Goal: Task Accomplishment & Management: Manage account settings

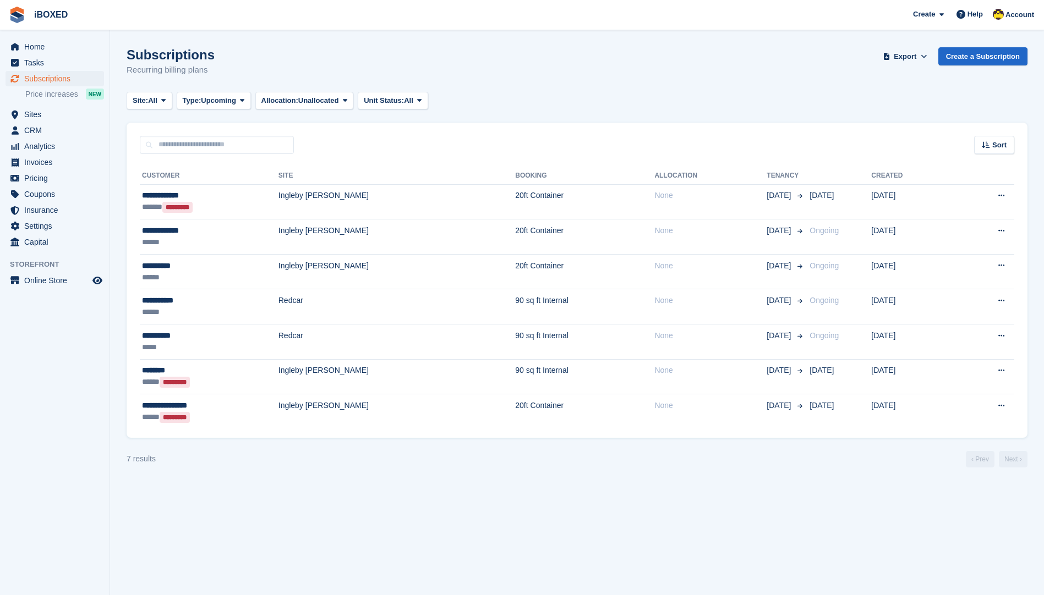
click at [56, 79] on span "Subscriptions" at bounding box center [57, 78] width 66 height 15
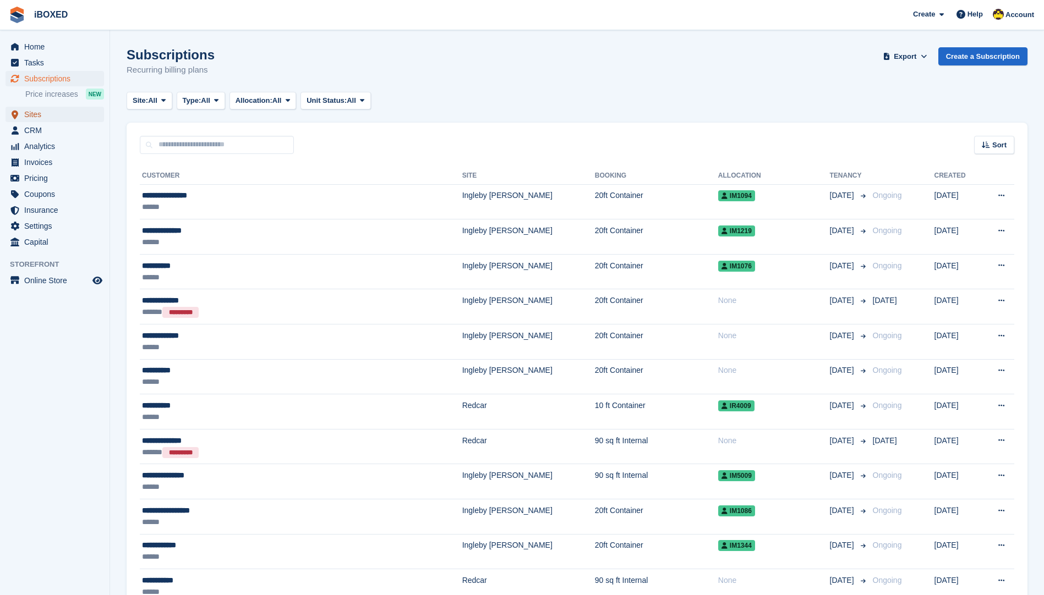
click at [48, 113] on span "Sites" at bounding box center [57, 114] width 66 height 15
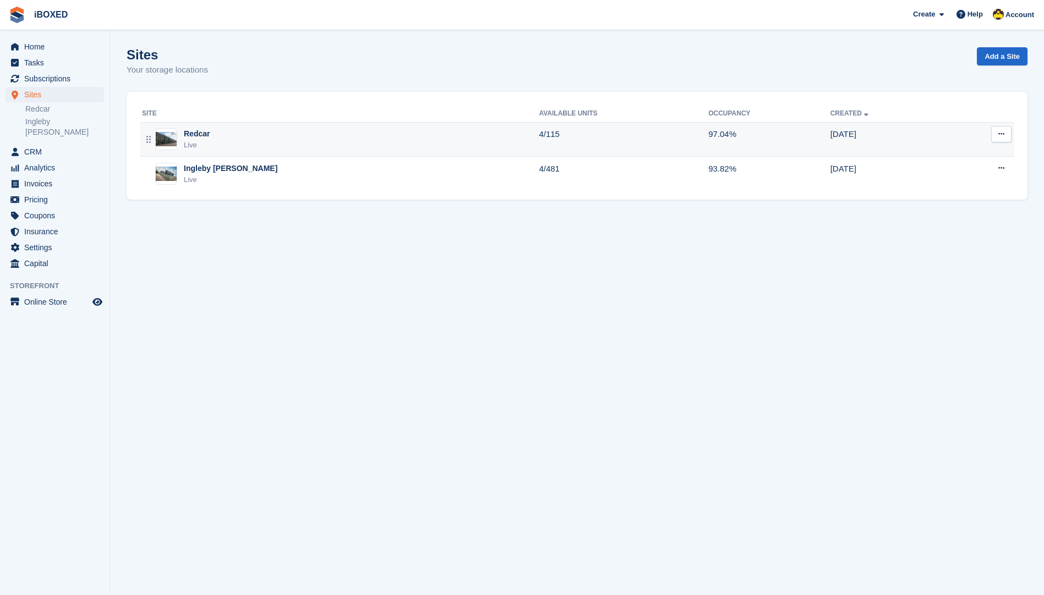
click at [295, 131] on div "Redcar Live" at bounding box center [340, 139] width 397 height 23
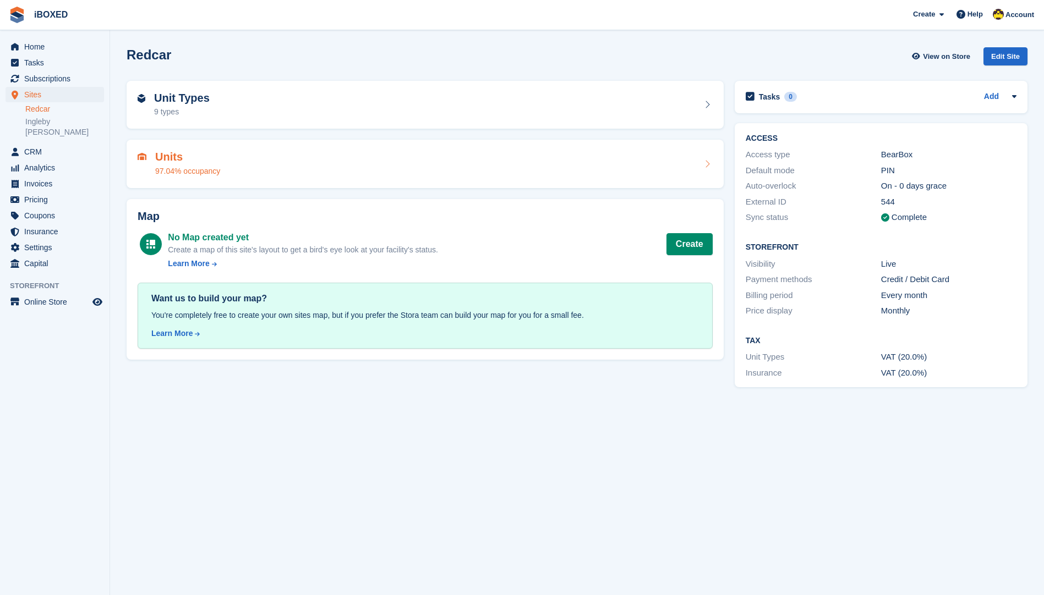
drag, startPoint x: 0, startPoint y: 0, endPoint x: 268, endPoint y: 161, distance: 312.7
click at [269, 161] on div "Units 97.04% occupancy" at bounding box center [425, 164] width 575 height 26
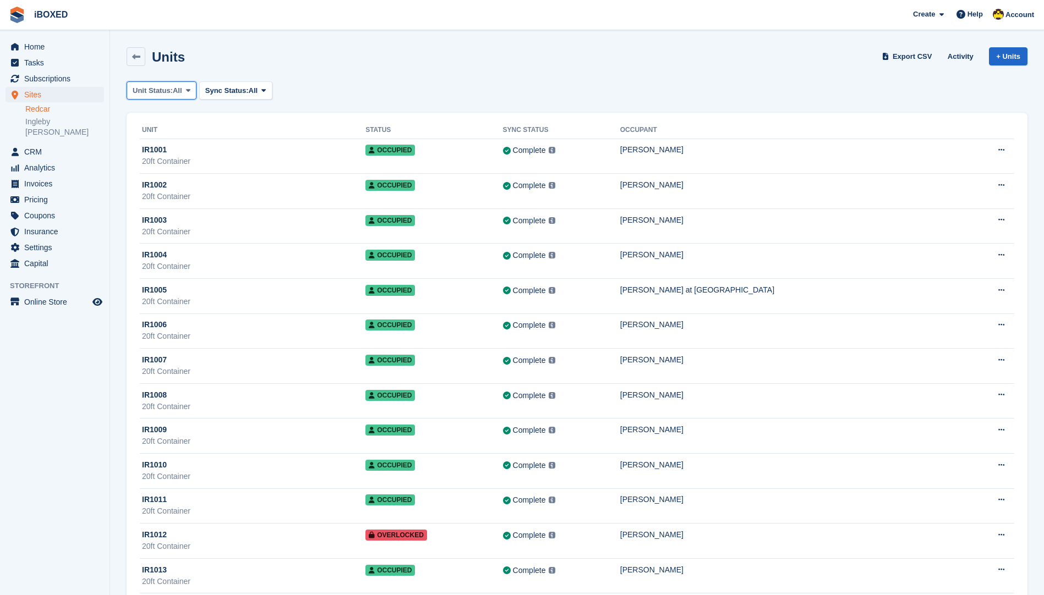
click at [188, 87] on icon at bounding box center [188, 90] width 4 height 7
click at [189, 134] on link "Available" at bounding box center [180, 137] width 96 height 20
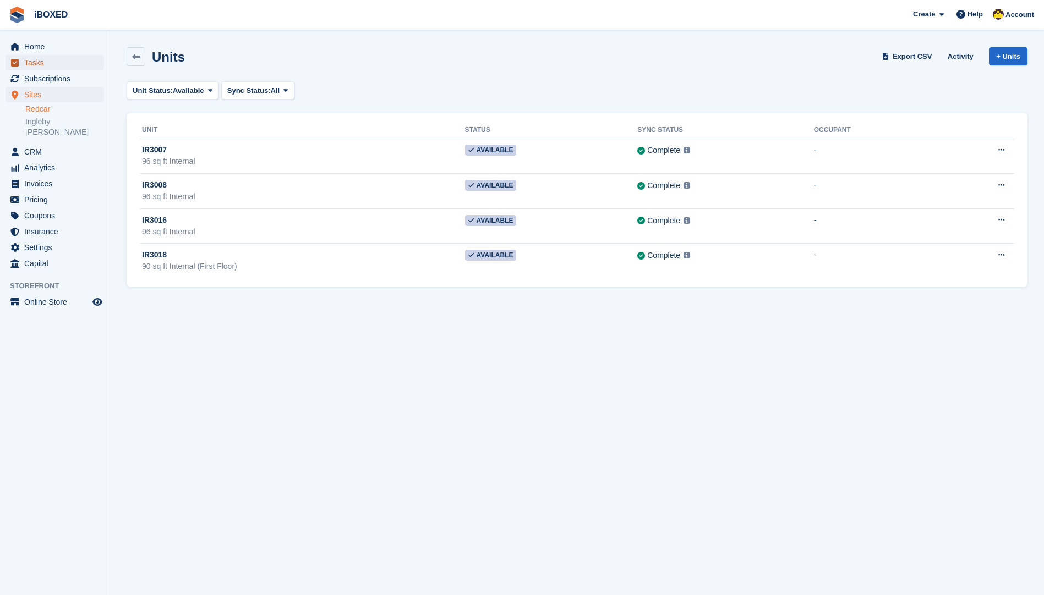
click at [54, 69] on span "Tasks" at bounding box center [57, 62] width 66 height 15
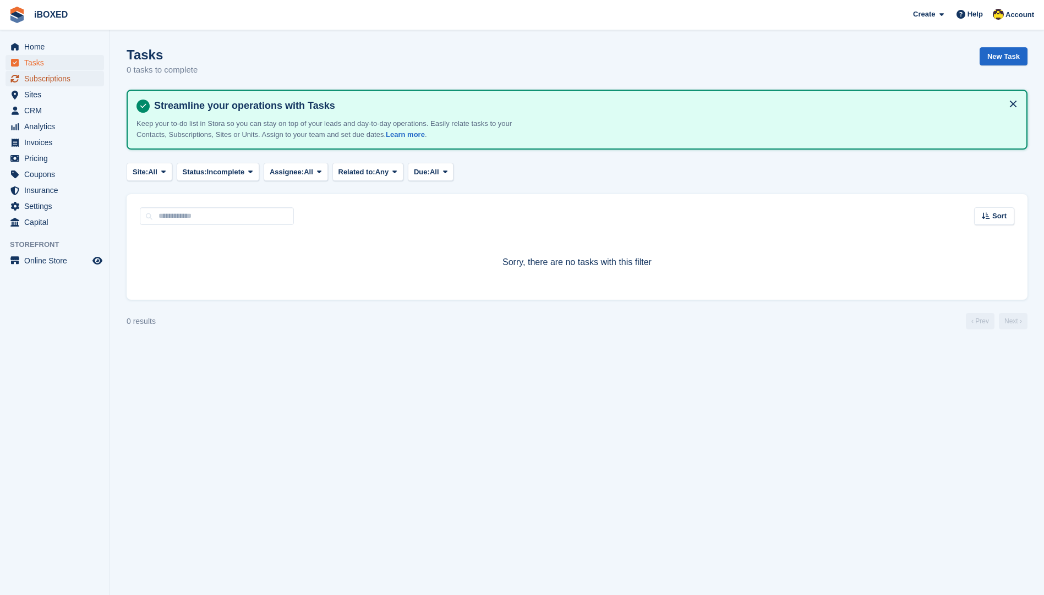
click at [66, 78] on span "Subscriptions" at bounding box center [57, 78] width 66 height 15
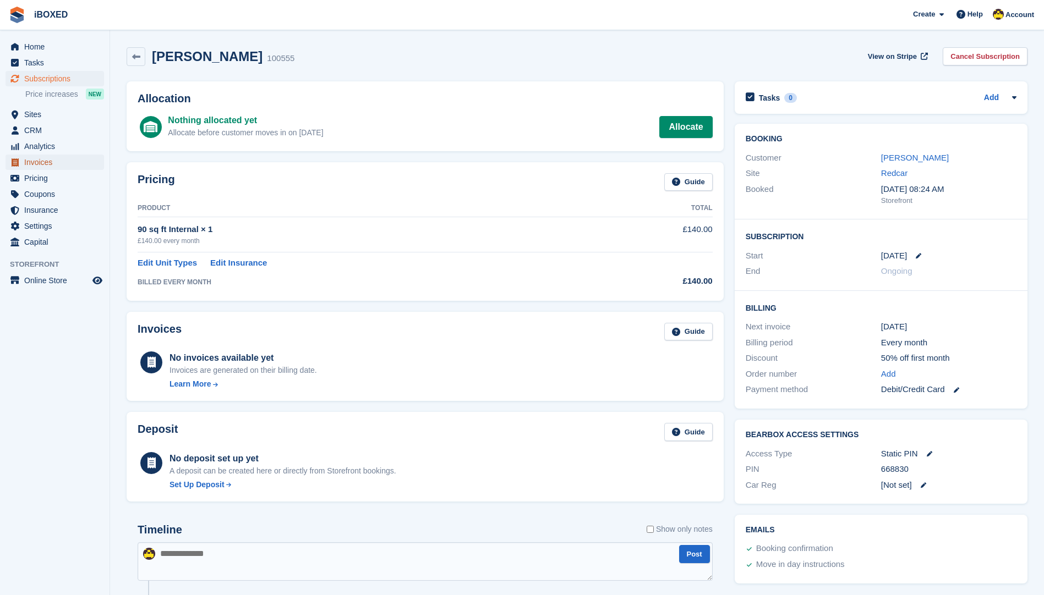
click at [59, 163] on span "Invoices" at bounding box center [57, 162] width 66 height 15
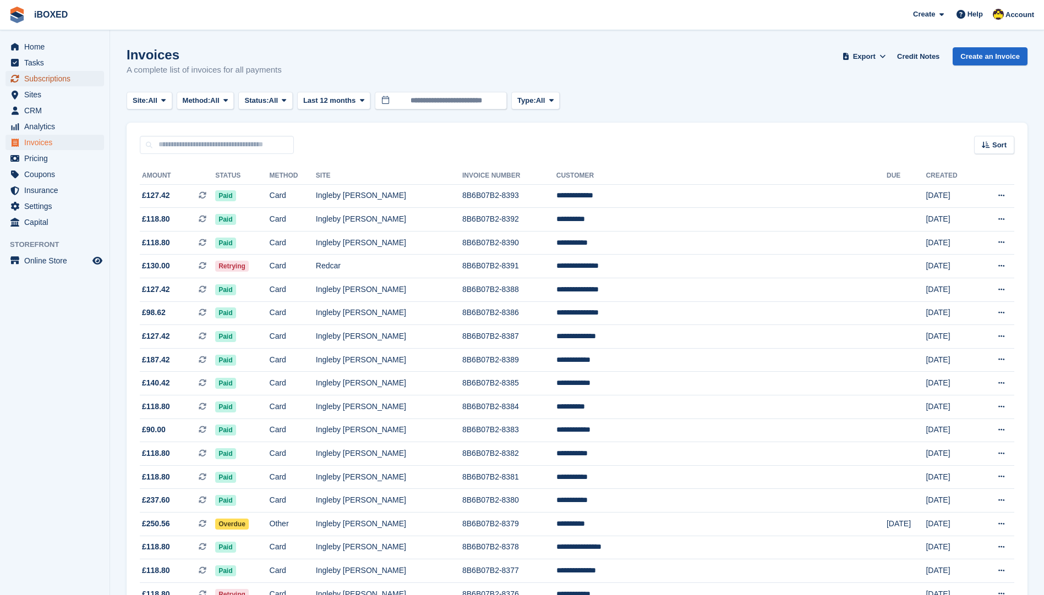
click at [50, 74] on span "Subscriptions" at bounding box center [57, 78] width 66 height 15
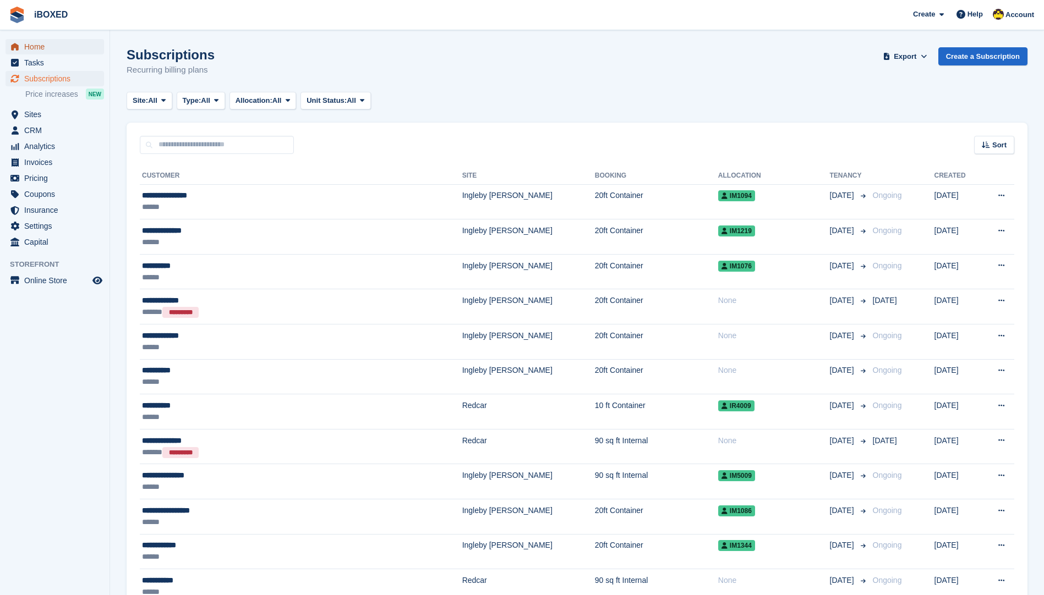
click at [50, 52] on span "Home" at bounding box center [57, 46] width 66 height 15
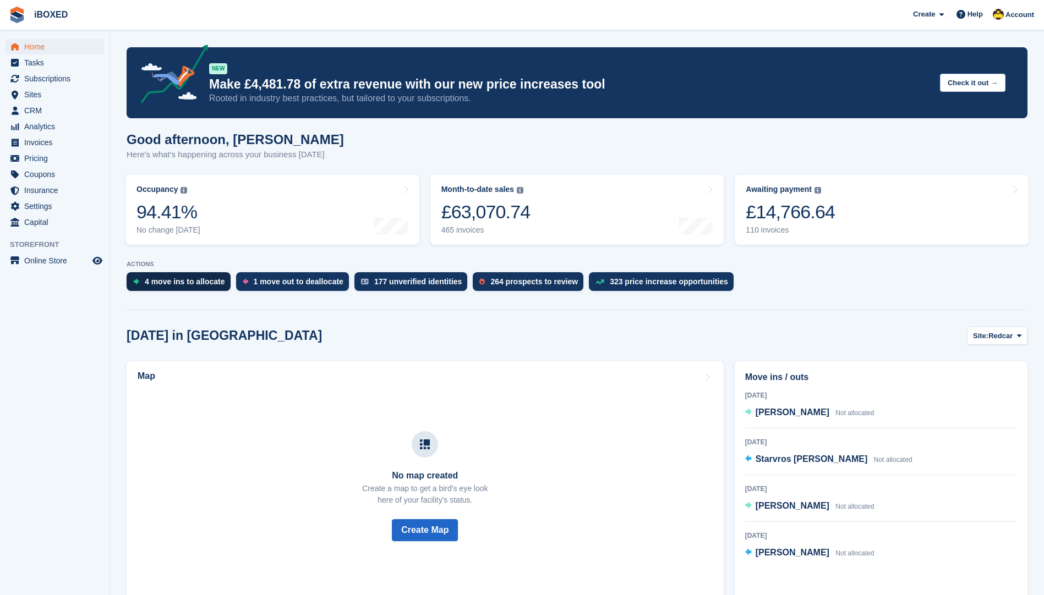
click at [187, 278] on div "4 move ins to allocate" at bounding box center [185, 281] width 80 height 9
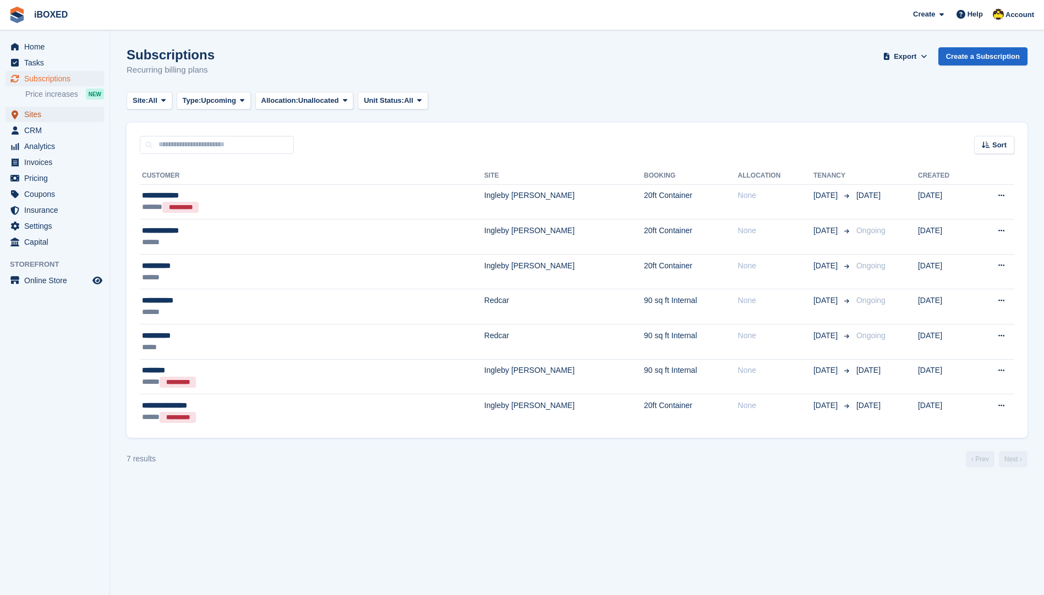
click at [53, 114] on span "Sites" at bounding box center [57, 114] width 66 height 15
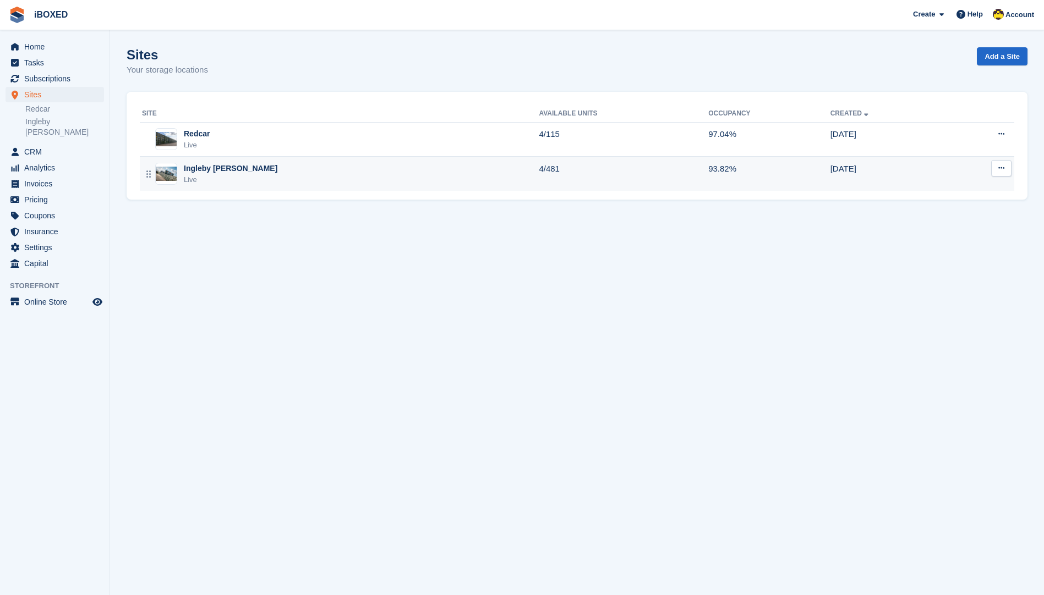
click at [415, 182] on div "Ingleby [PERSON_NAME] Live" at bounding box center [340, 174] width 397 height 23
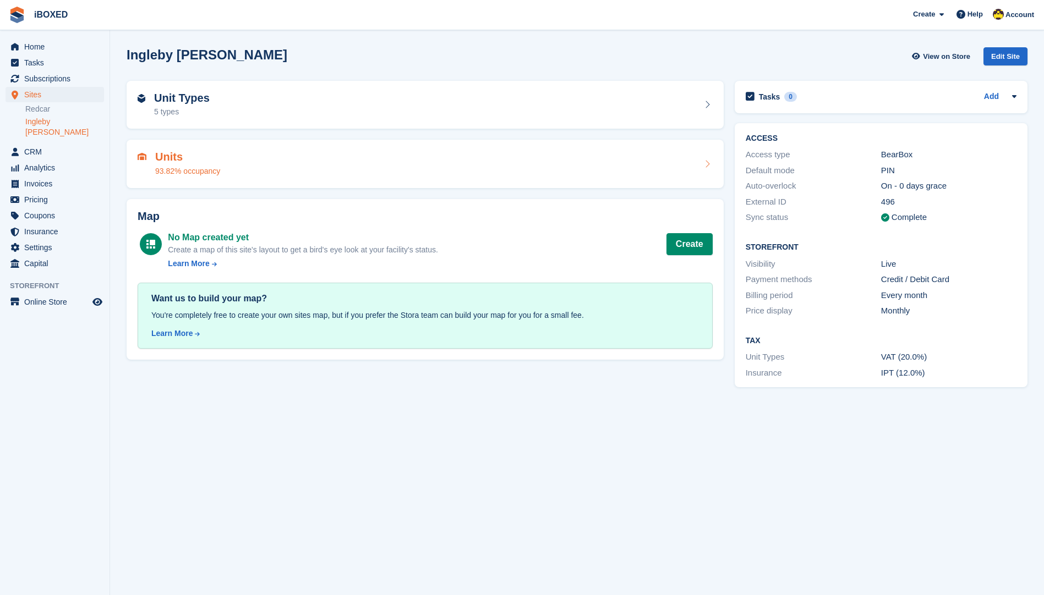
click at [282, 173] on div "Units 93.82% occupancy" at bounding box center [425, 164] width 575 height 26
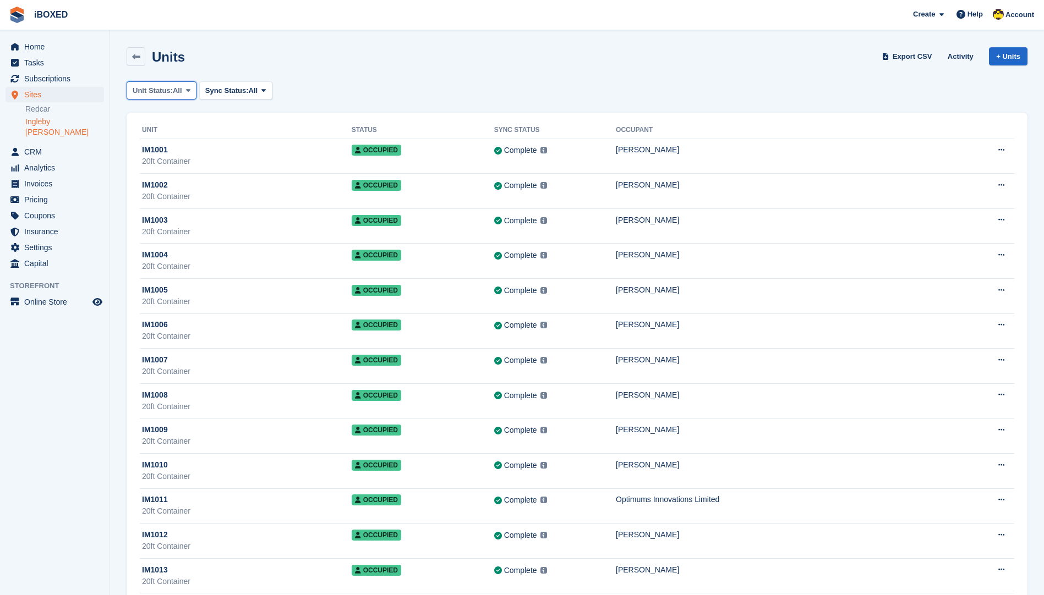
click at [162, 87] on span "Unit Status:" at bounding box center [153, 90] width 40 height 11
click at [211, 142] on link "Available" at bounding box center [180, 137] width 96 height 20
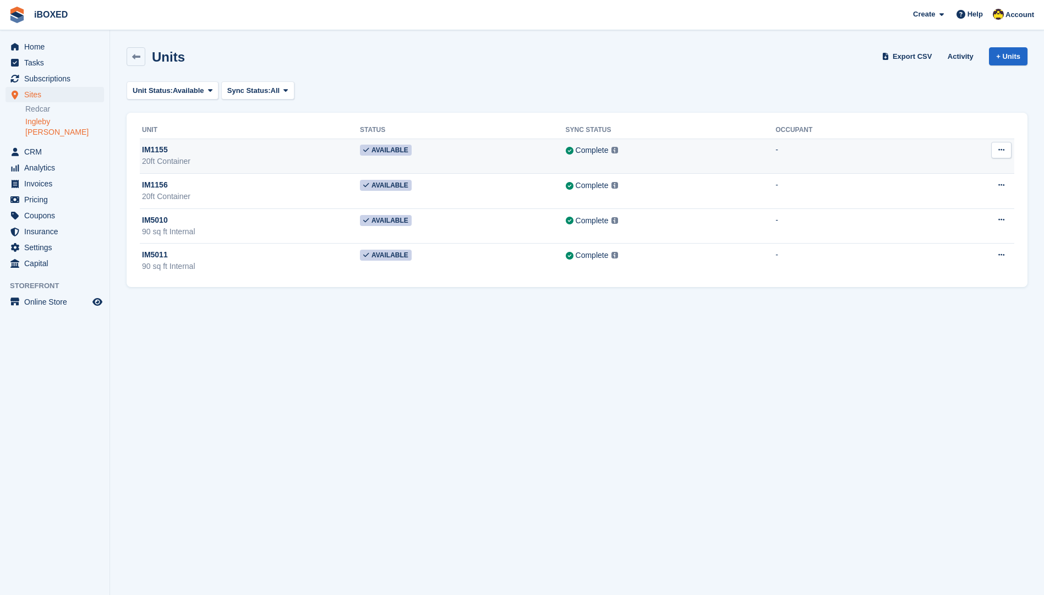
click at [200, 172] on td "IM1155 20ft Container" at bounding box center [250, 156] width 220 height 35
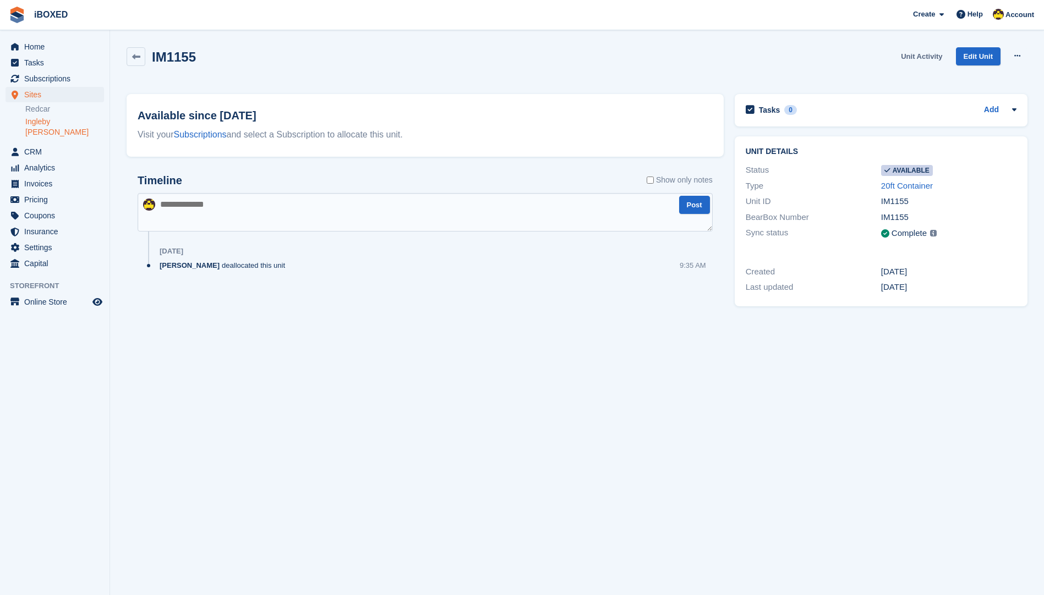
click at [931, 52] on link "Unit Activity" at bounding box center [921, 56] width 50 height 18
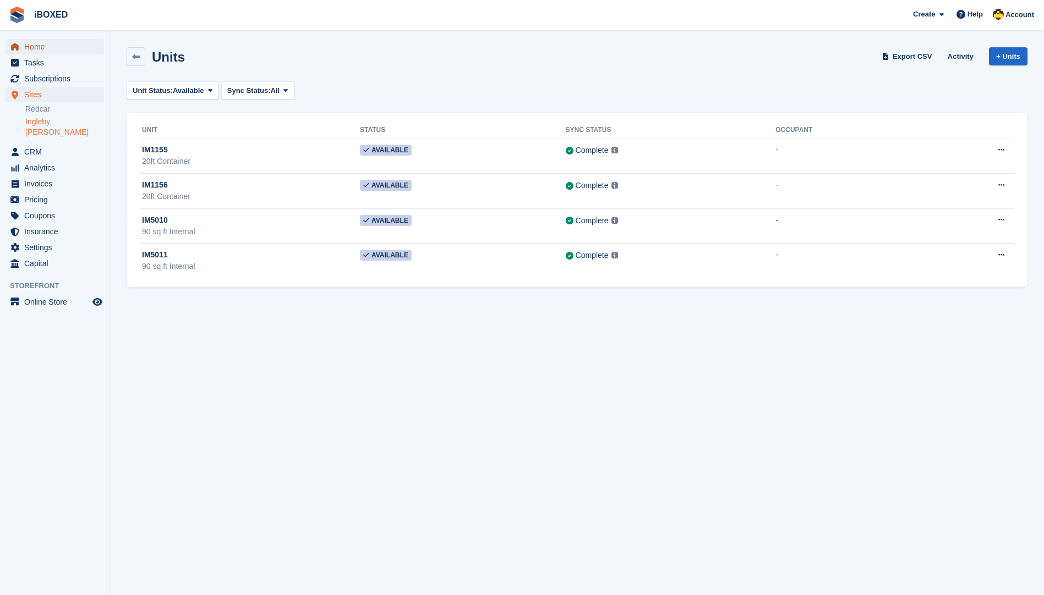
click at [62, 43] on span "Home" at bounding box center [57, 46] width 66 height 15
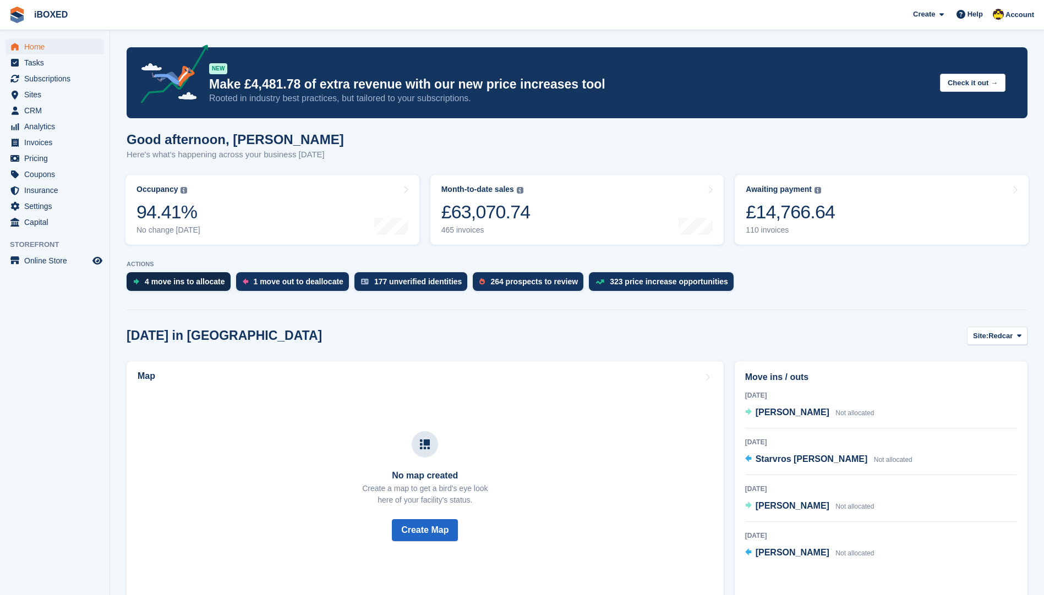
click at [179, 288] on div "4 move ins to allocate" at bounding box center [179, 281] width 104 height 19
click at [53, 73] on span "Subscriptions" at bounding box center [57, 78] width 66 height 15
